Goal: Check status: Check status

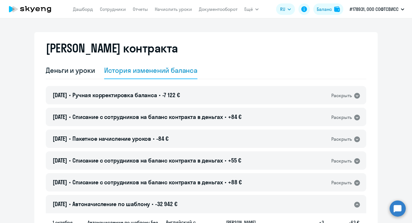
select select "english_adult_not_native_speaker"
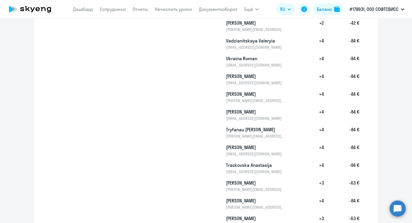
scroll to position [2893, 0]
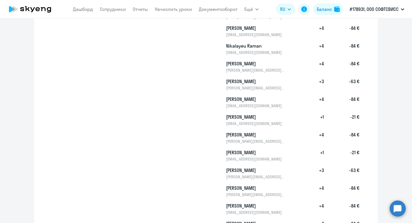
click at [36, 10] on icon at bounding box center [38, 9] width 4 height 4
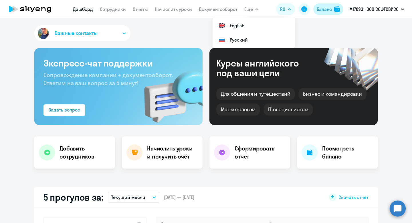
click at [330, 9] on div "Баланс" at bounding box center [324, 9] width 15 height 7
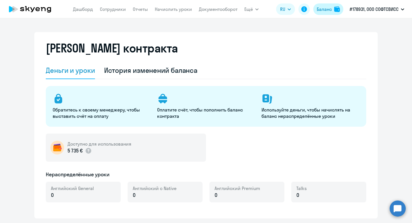
select select "english_adult_not_native_speaker"
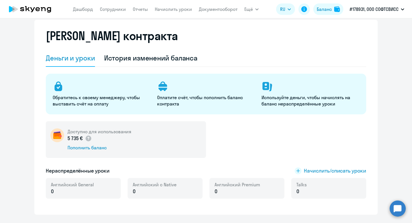
scroll to position [11, 0]
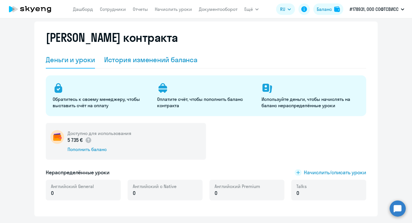
click at [161, 59] on div "История изменений баланса" at bounding box center [151, 59] width 94 height 9
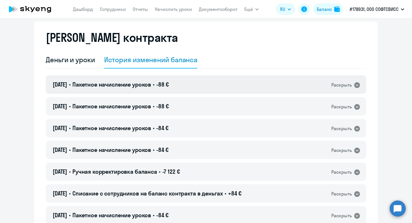
click at [209, 90] on div "[DATE] • Пакетное начисление уроков • -88 € Раскрыть" at bounding box center [206, 84] width 321 height 18
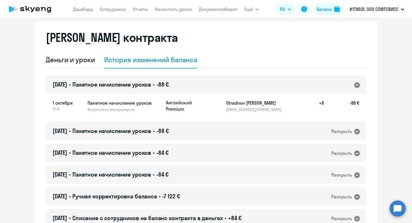
click at [207, 85] on div "[DATE] • Пакетное начисление уроков • -88 € Раскрыть" at bounding box center [206, 84] width 321 height 18
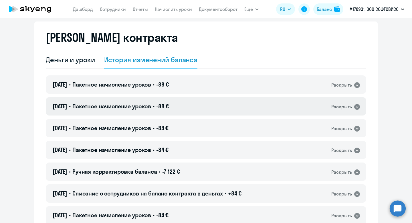
click at [205, 106] on div "[DATE] • Пакетное начисление уроков • -88 € Раскрыть" at bounding box center [206, 106] width 321 height 18
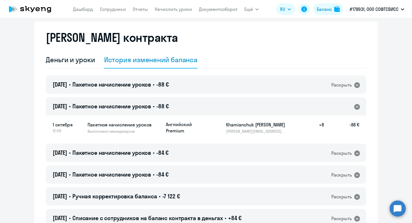
click at [205, 106] on div "[DATE] • Пакетное начисление уроков • -88 € Раскрыть" at bounding box center [206, 106] width 321 height 18
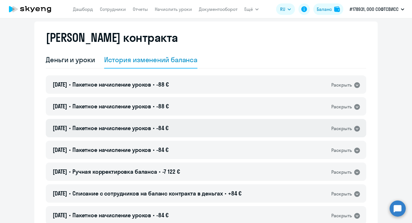
click at [198, 127] on div "[DATE] • Пакетное начисление уроков • -84 € Раскрыть" at bounding box center [206, 128] width 321 height 18
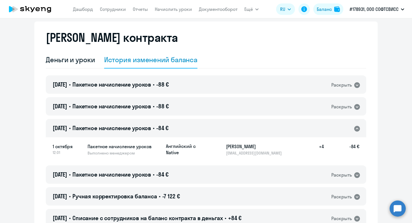
click at [200, 130] on div "[DATE] • Пакетное начисление уроков • -84 € Раскрыть" at bounding box center [206, 128] width 321 height 18
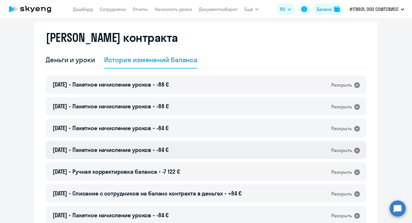
click at [202, 152] on div "[DATE] • Пакетное начисление уроков • -84 € Раскрыть" at bounding box center [206, 150] width 321 height 18
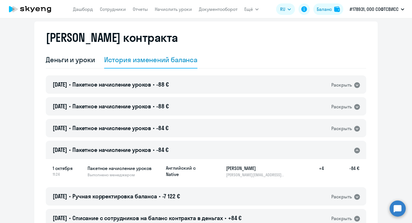
click at [202, 152] on div "[DATE] • Пакетное начисление уроков • -84 € Раскрыть" at bounding box center [206, 150] width 321 height 18
